Goal: Task Accomplishment & Management: Complete application form

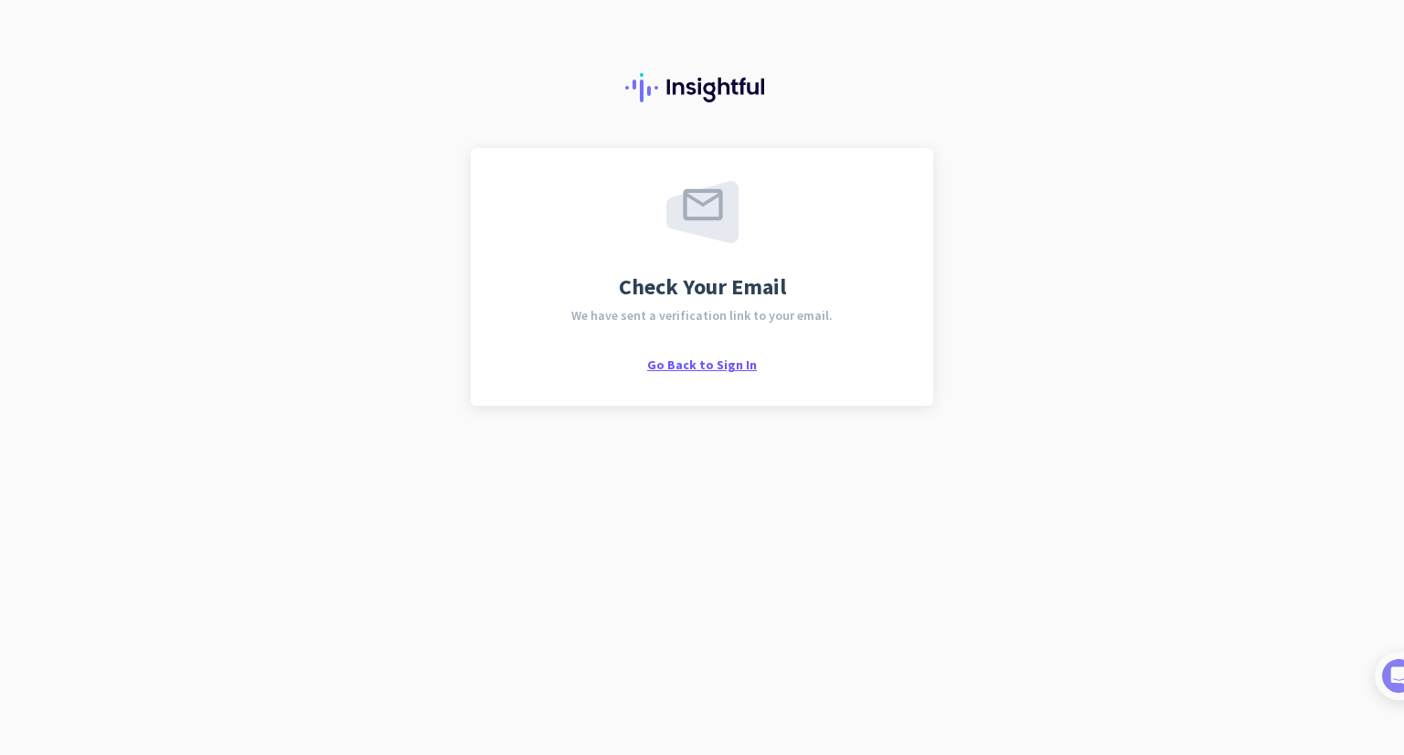
click at [747, 369] on span "Go Back to Sign In" at bounding box center [702, 364] width 110 height 16
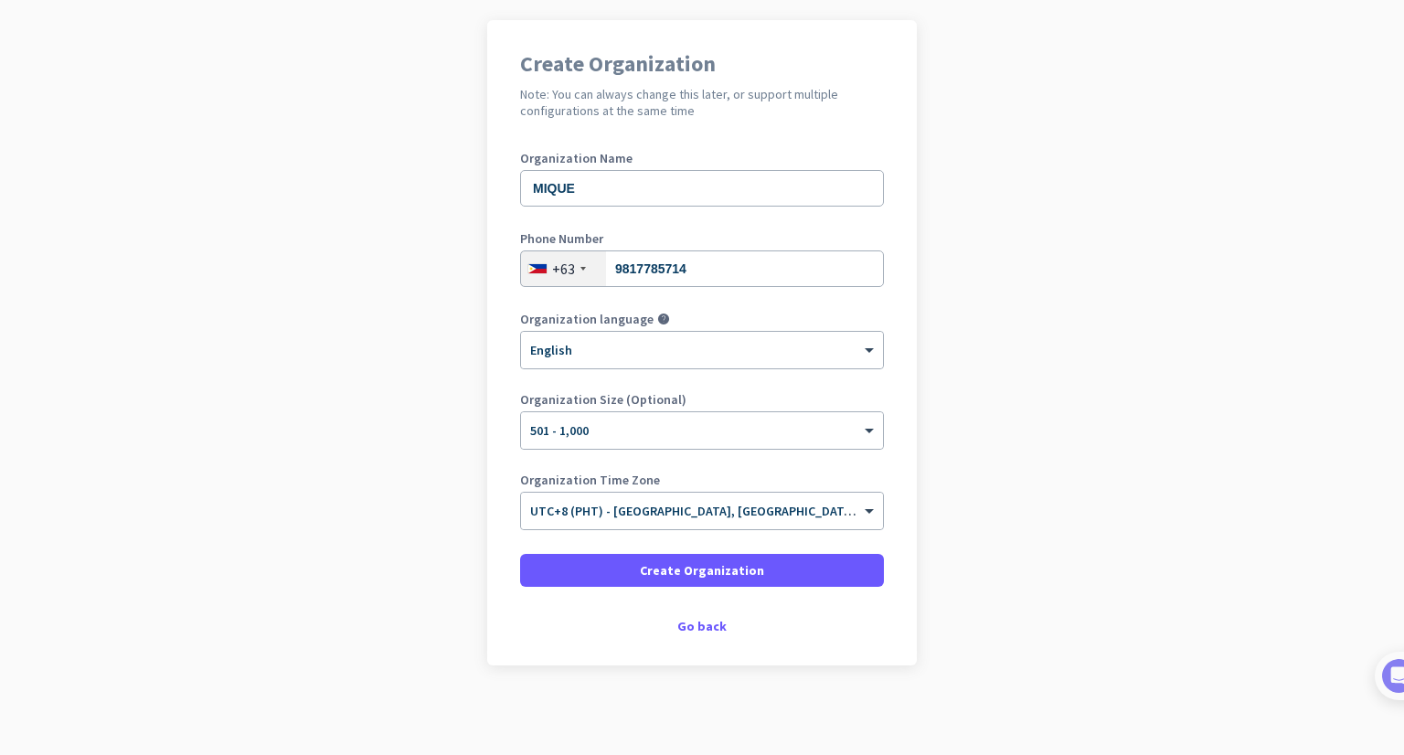
scroll to position [130, 0]
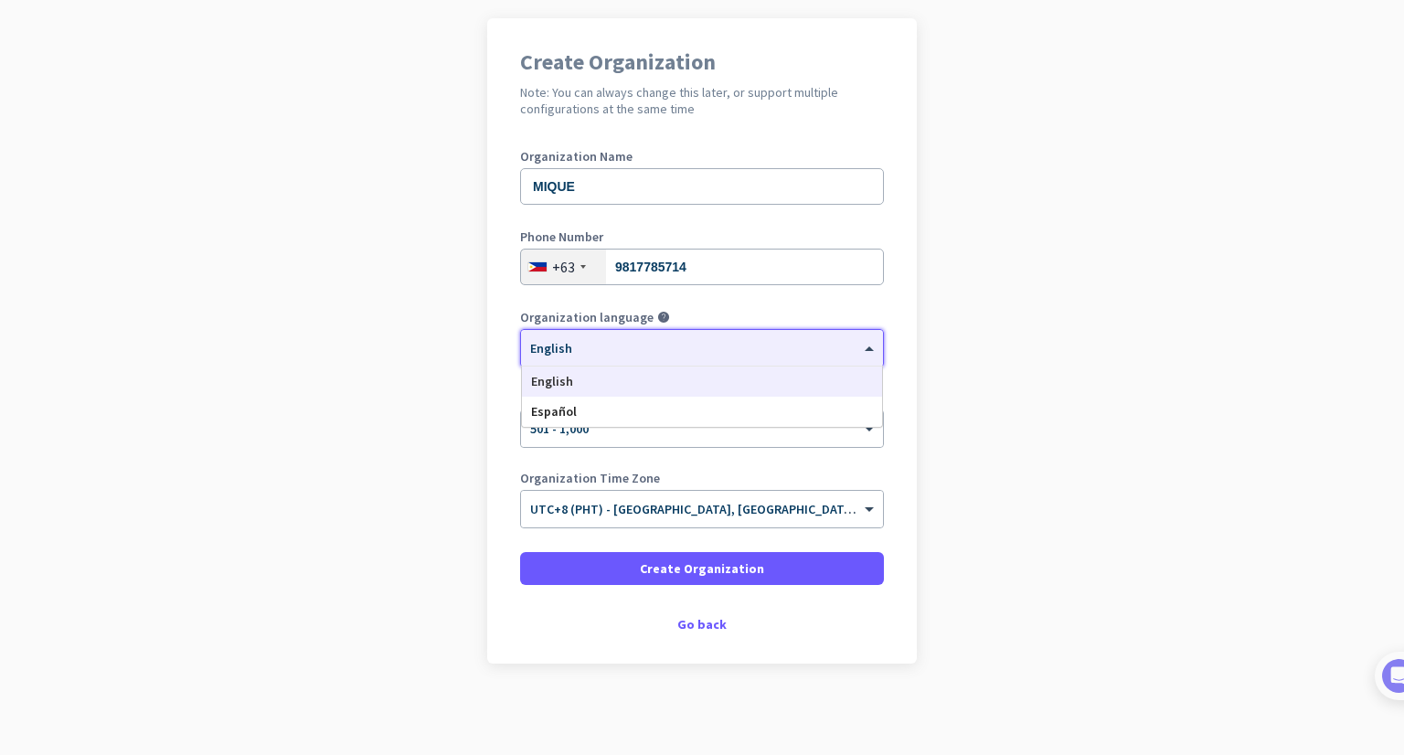
click at [813, 335] on div at bounding box center [702, 342] width 362 height 16
click at [755, 392] on div "English" at bounding box center [702, 381] width 360 height 30
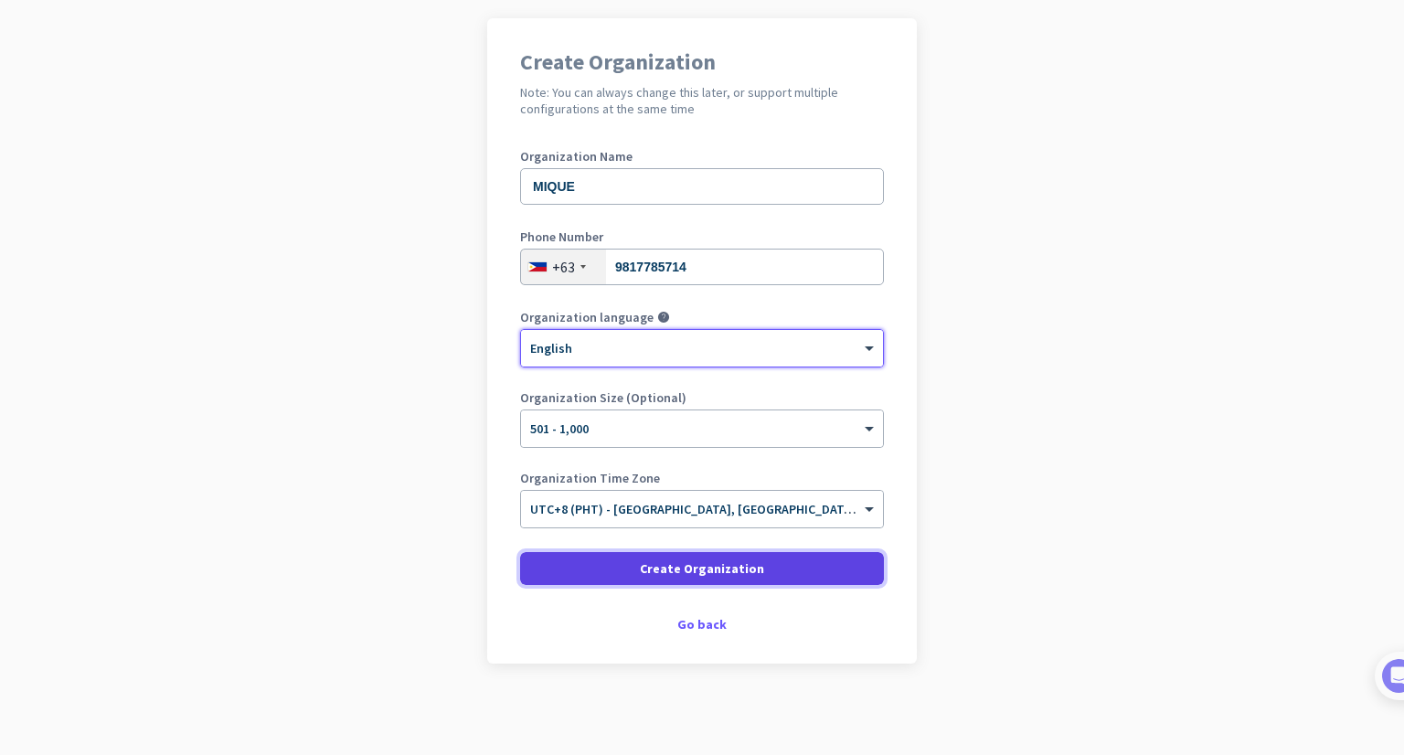
click at [771, 565] on span at bounding box center [702, 568] width 364 height 44
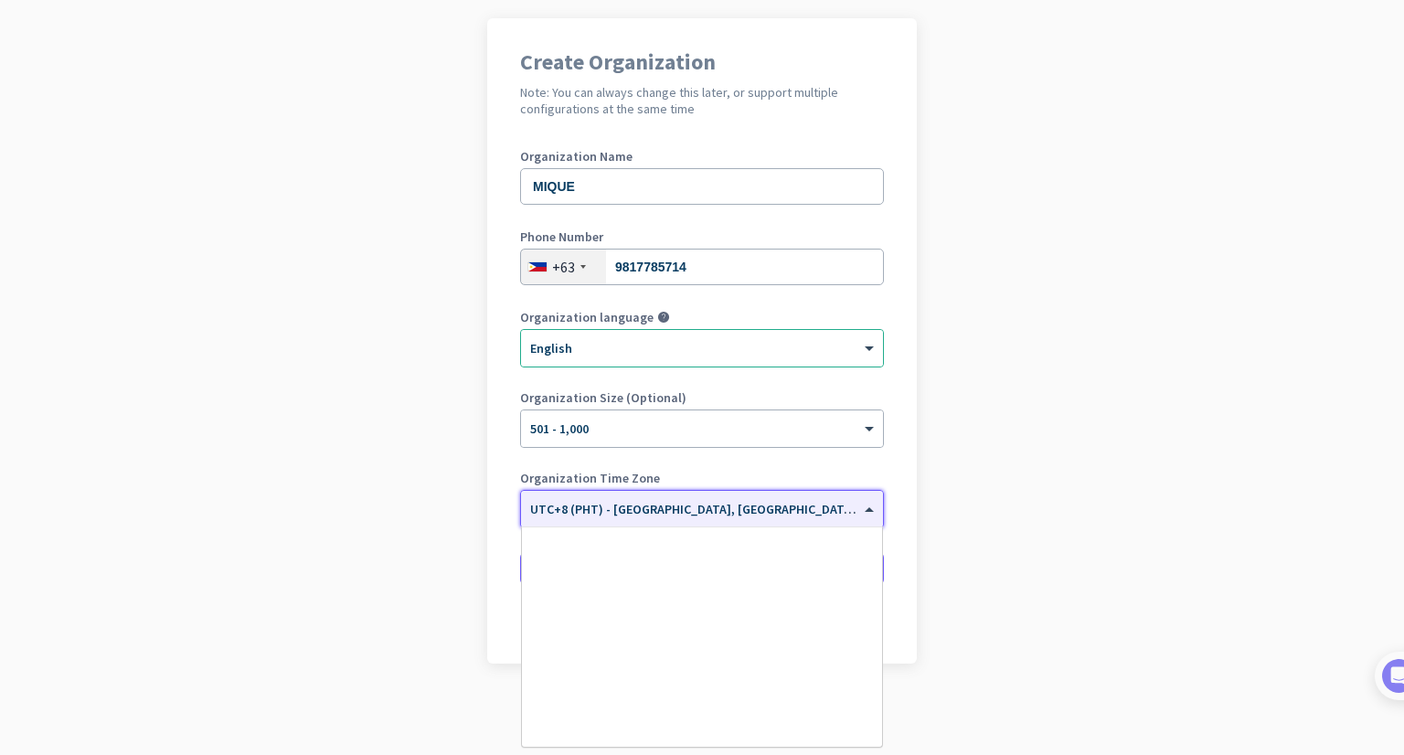
click at [844, 498] on div at bounding box center [702, 503] width 362 height 16
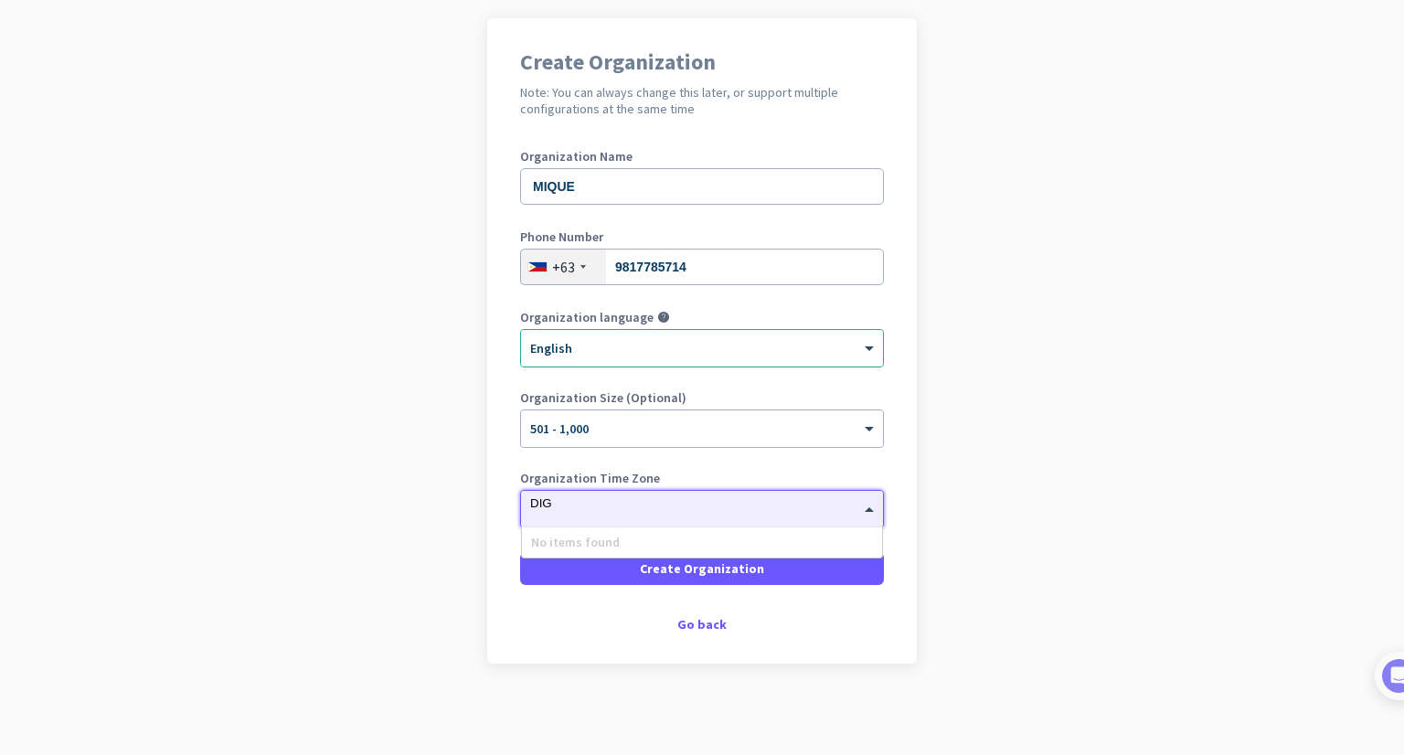
scroll to position [0, 0]
type input "D"
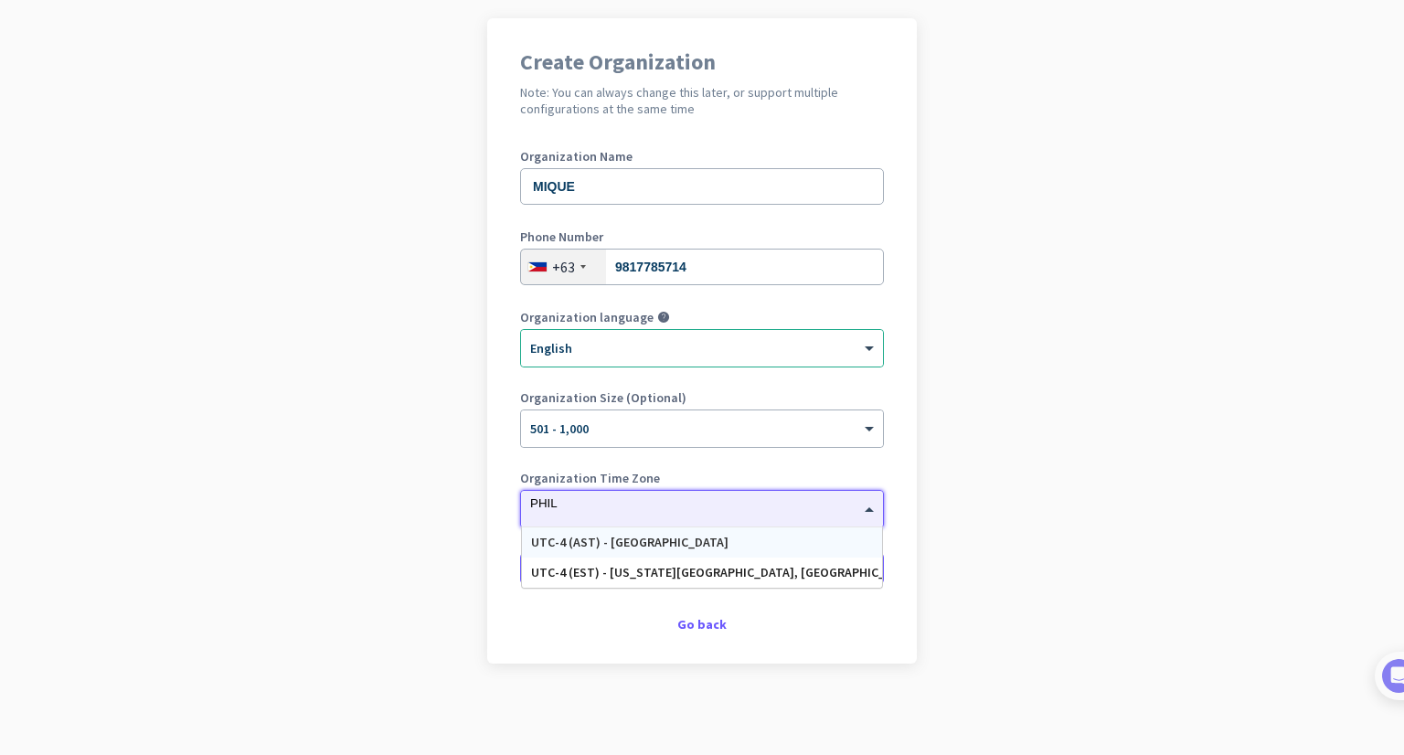
click at [786, 499] on input "PHIL" at bounding box center [683, 503] width 307 height 14
type input "PHIL"
click at [713, 624] on div "Go back" at bounding box center [702, 624] width 364 height 13
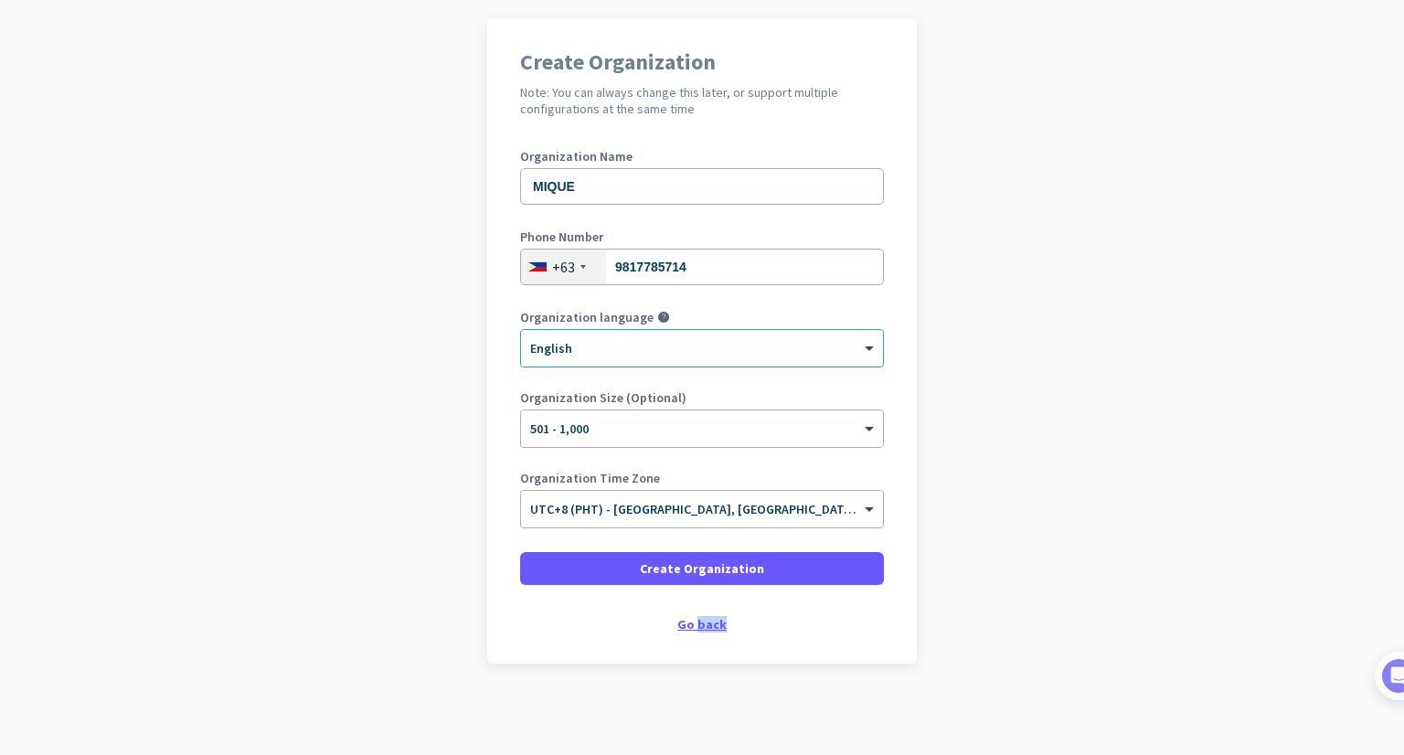
click at [713, 624] on div "Go back" at bounding box center [702, 624] width 364 height 13
